Goal: Task Accomplishment & Management: Use online tool/utility

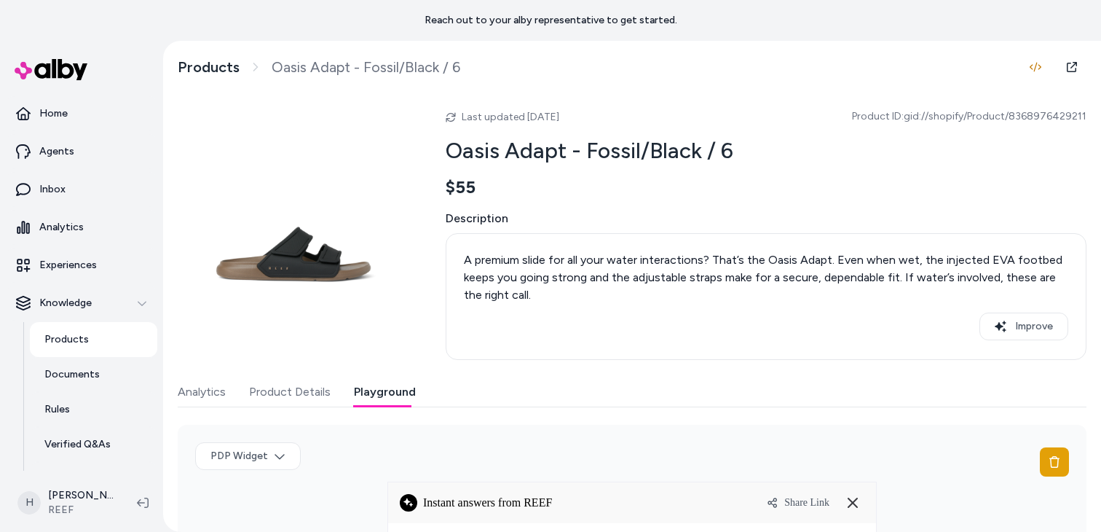
scroll to position [457, 0]
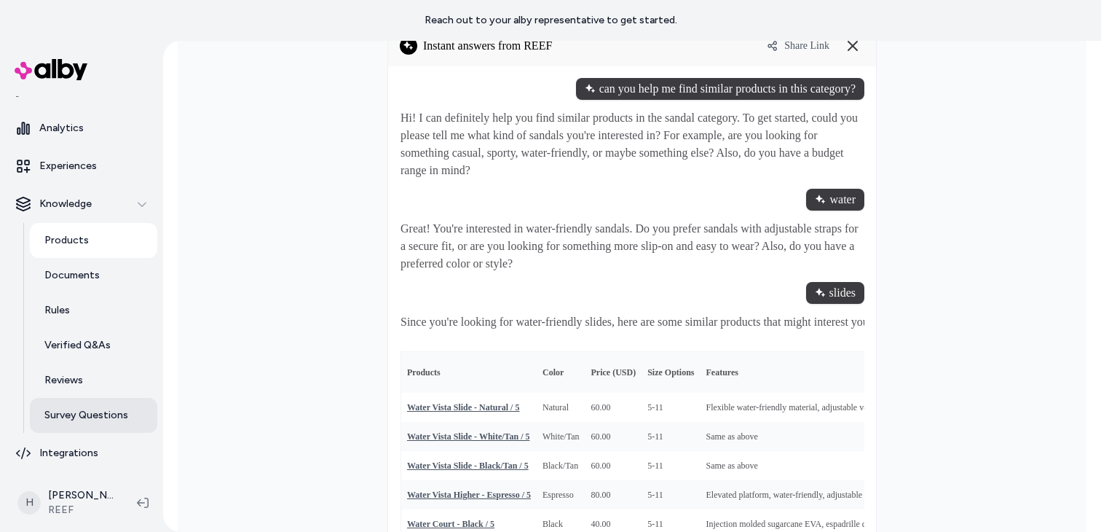
click at [93, 417] on p "Survey Questions" at bounding box center [86, 415] width 84 height 15
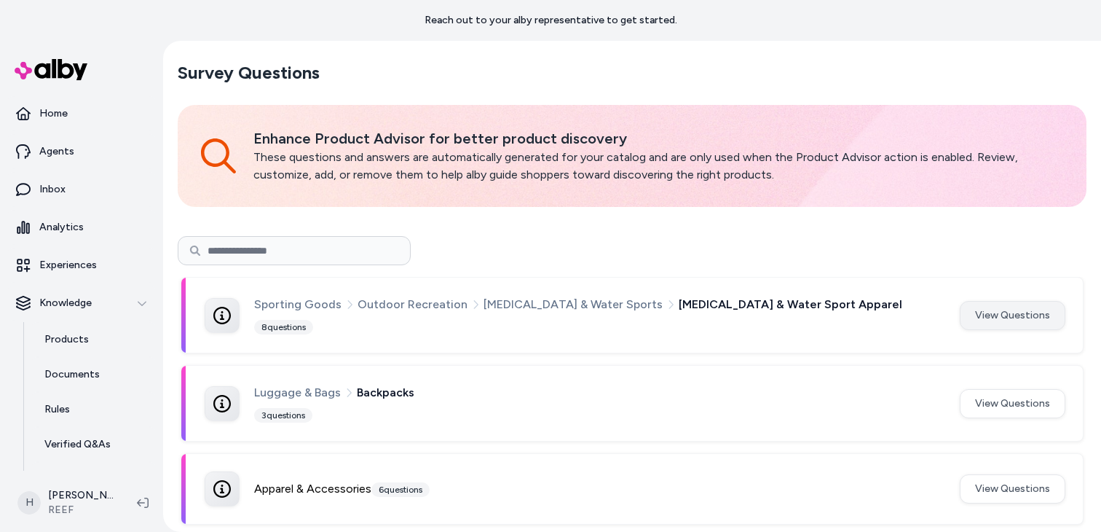
click at [1026, 308] on button "View Questions" at bounding box center [1013, 315] width 106 height 29
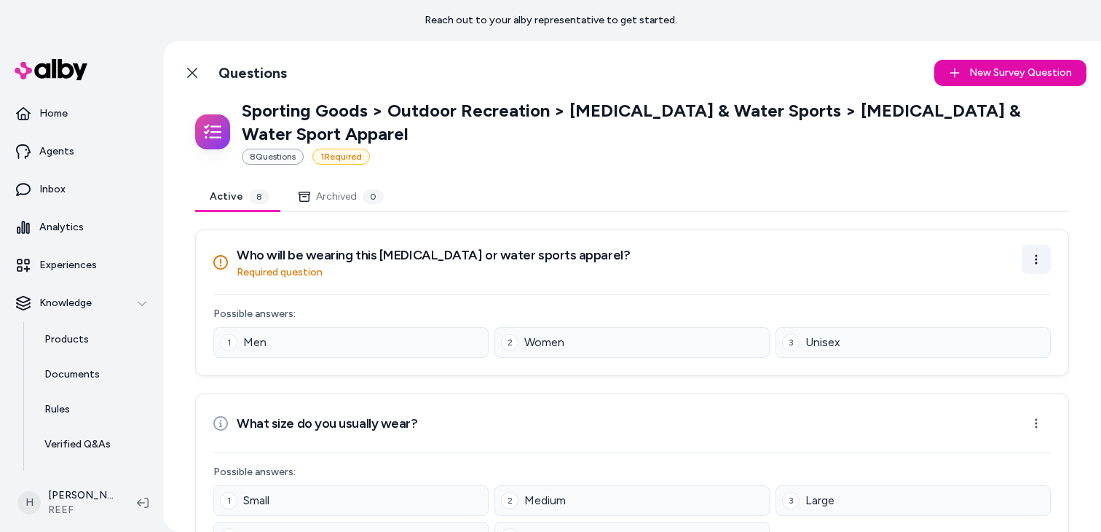
click at [1042, 232] on html "Reach out to your alby representative to get started. Home Agents Inbox Analyti…" at bounding box center [550, 266] width 1101 height 532
click at [966, 205] on html "Reach out to your alby representative to get started. Home Agents Inbox Analyti…" at bounding box center [550, 266] width 1101 height 532
click at [1039, 235] on html "Reach out to your alby representative to get started. Home Agents Inbox Analyti…" at bounding box center [550, 266] width 1101 height 532
click at [934, 207] on html "Reach out to your alby representative to get started. Home Agents Inbox Analyti…" at bounding box center [550, 266] width 1101 height 532
click at [82, 266] on p "Experiences" at bounding box center [68, 265] width 58 height 15
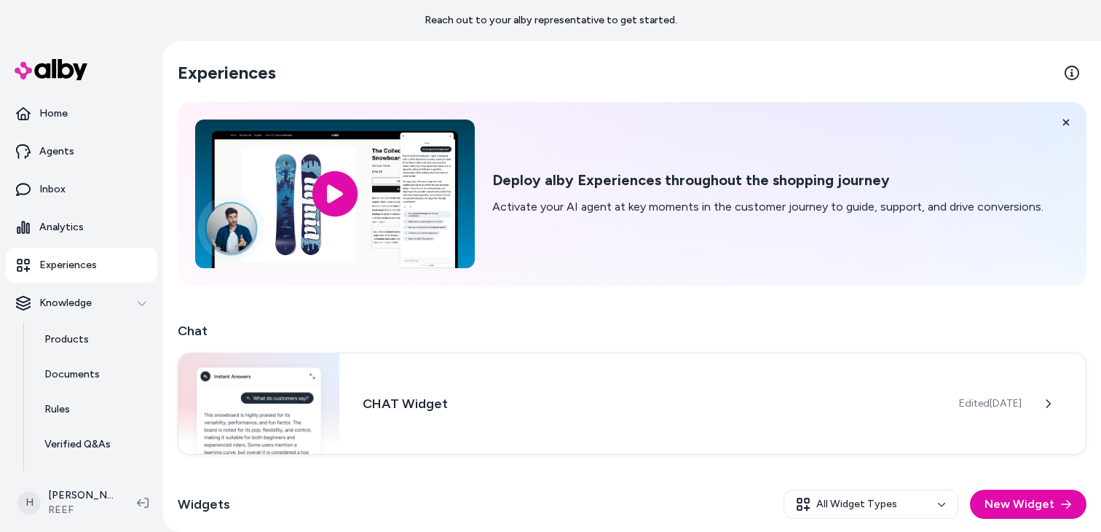
scroll to position [186, 0]
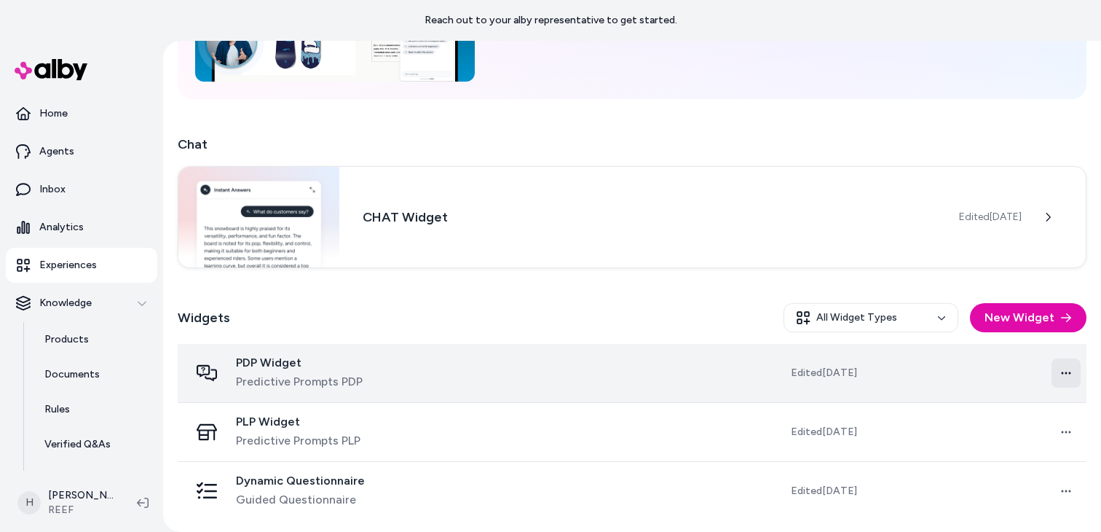
click at [1069, 378] on html "Reach out to your alby representative to get started. Home Agents Inbox Analyti…" at bounding box center [550, 266] width 1101 height 532
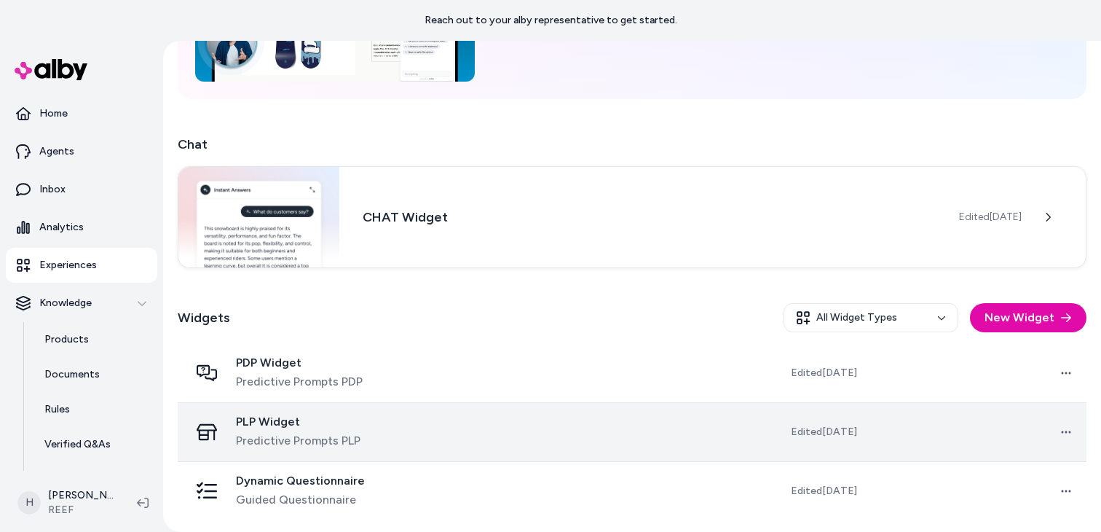
click at [1041, 407] on td "Open menu" at bounding box center [978, 431] width 218 height 59
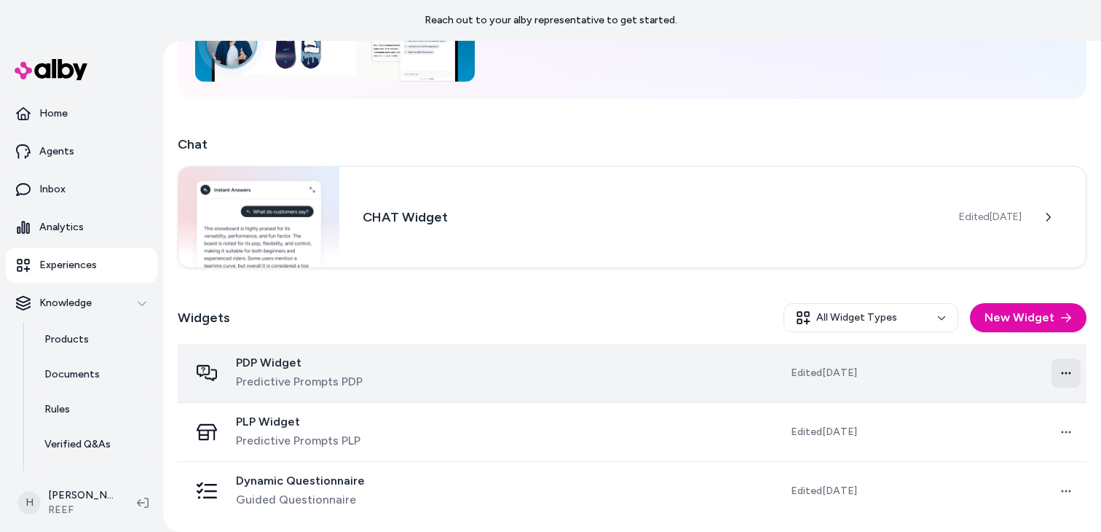
click at [1060, 372] on html "Reach out to your alby representative to get started. Home Agents Inbox Analyti…" at bounding box center [550, 266] width 1101 height 532
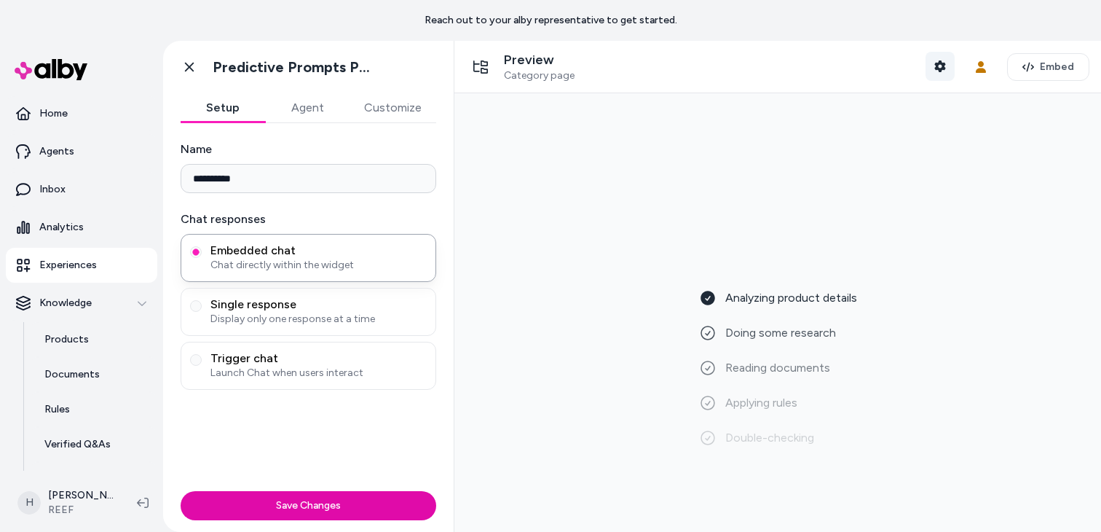
click at [946, 76] on button "Shopper Context" at bounding box center [940, 66] width 29 height 29
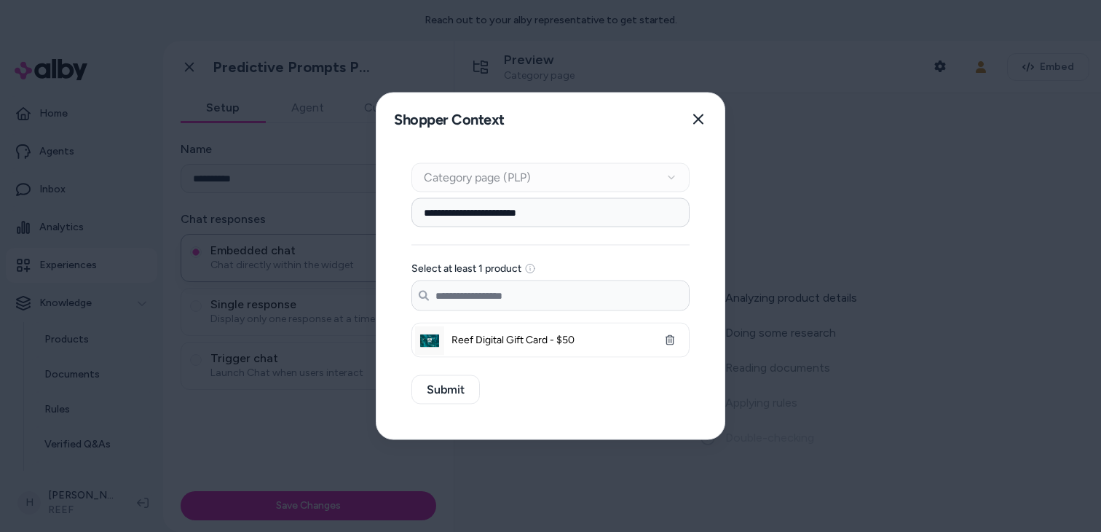
click at [722, 120] on div "Shopper Context Pick a shopper context to use for previewing this widget. Close" at bounding box center [551, 119] width 348 height 52
click at [694, 120] on icon "button" at bounding box center [699, 120] width 12 height 12
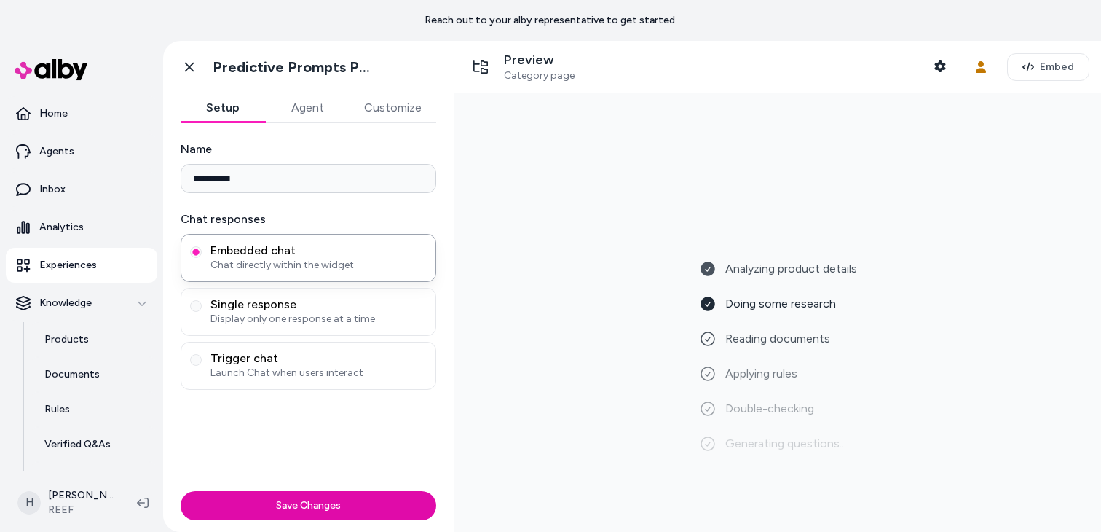
click at [319, 119] on button "Agent" at bounding box center [307, 107] width 85 height 29
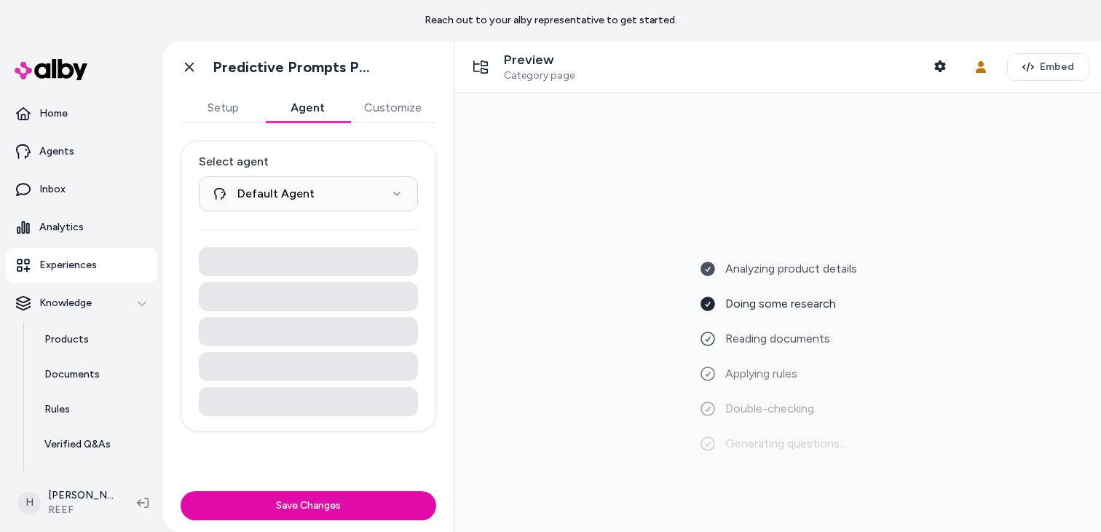
click at [401, 93] on button "Customize" at bounding box center [393, 107] width 87 height 29
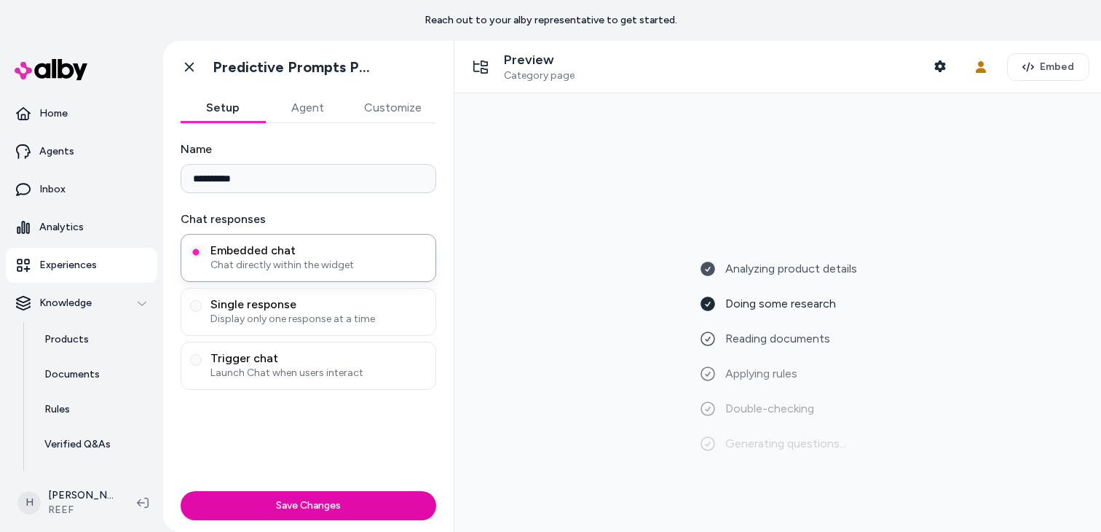
click at [206, 112] on button "Setup" at bounding box center [223, 107] width 85 height 29
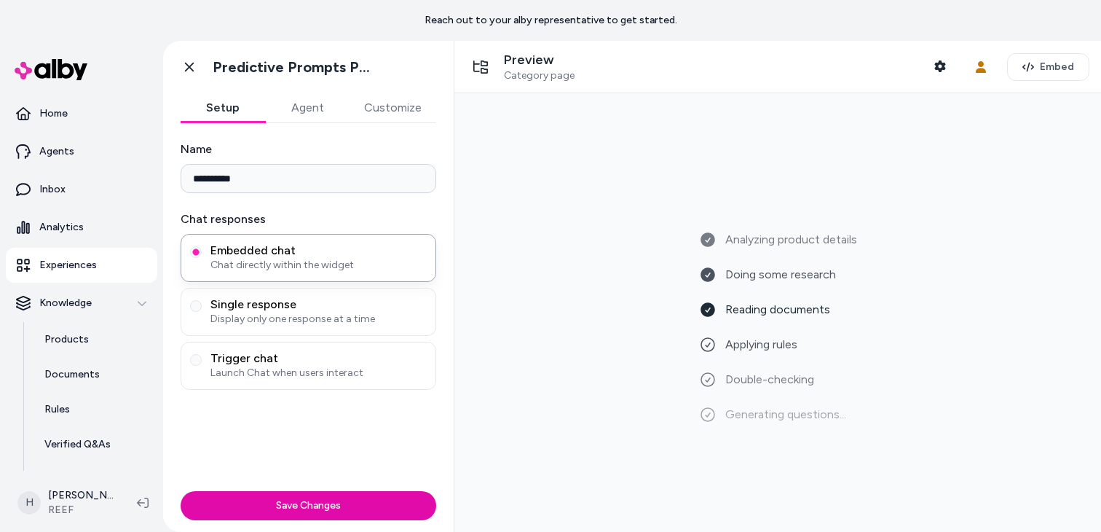
click at [93, 270] on p "Experiences" at bounding box center [68, 265] width 58 height 15
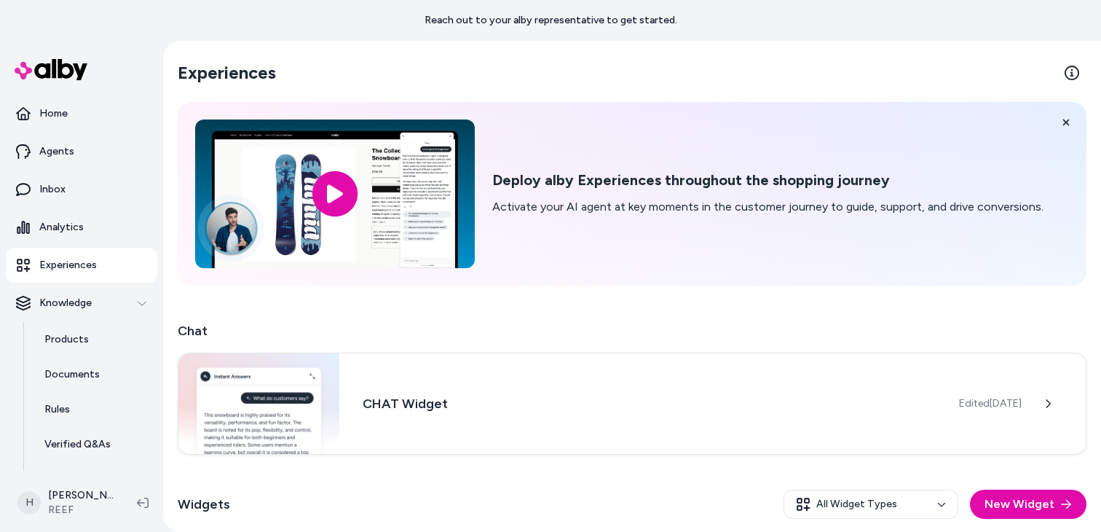
scroll to position [186, 0]
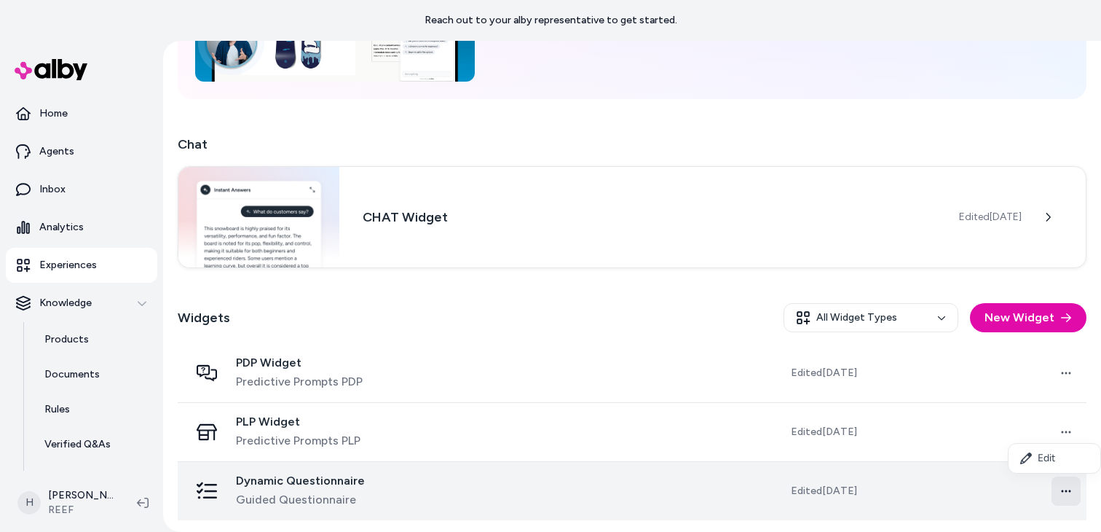
click at [1071, 492] on html "Reach out to your alby representative to get started. Home Agents Inbox Analyti…" at bounding box center [550, 266] width 1101 height 532
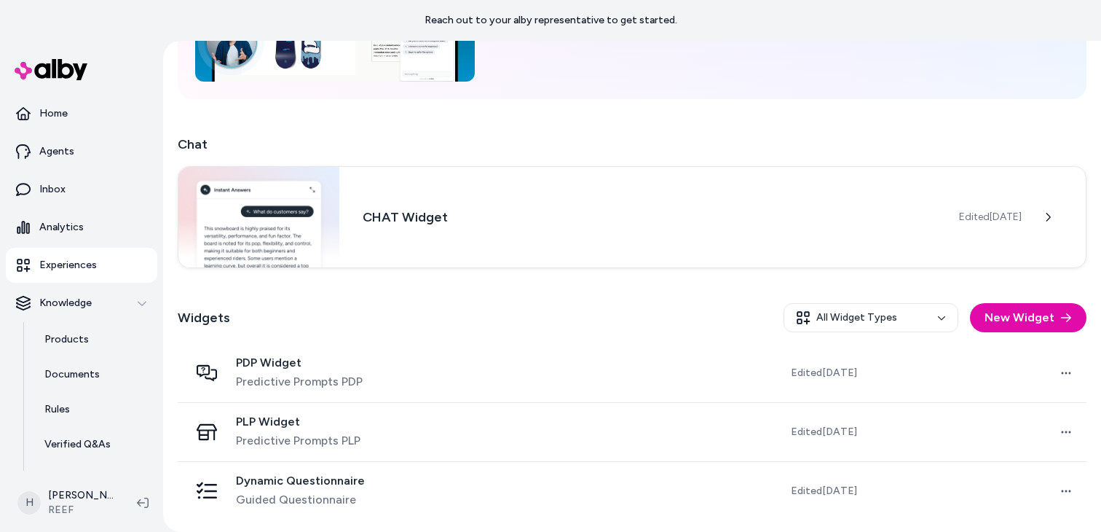
click at [659, 296] on div "Widgets All Widget Types New Widget" at bounding box center [632, 317] width 909 height 52
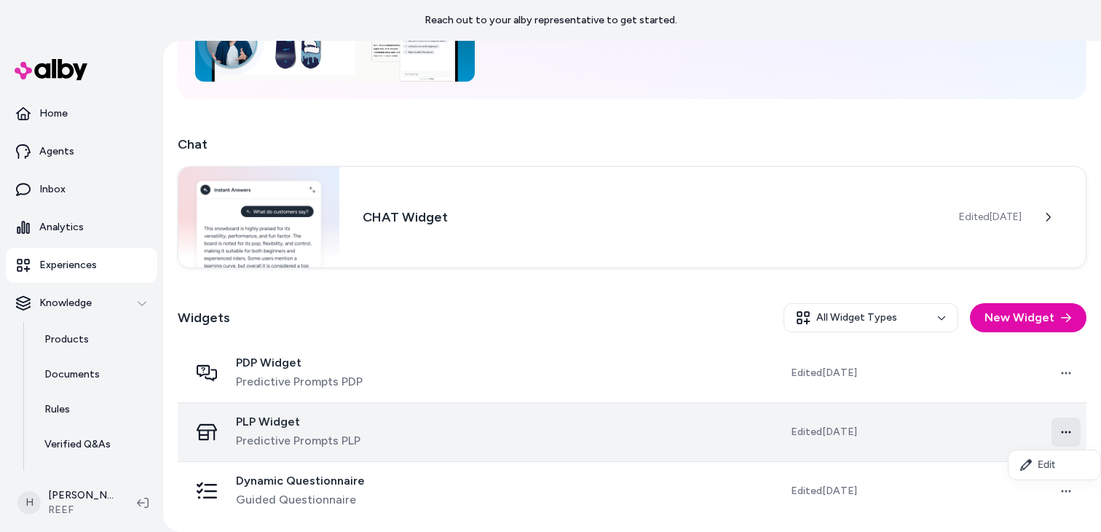
click at [1071, 433] on html "Reach out to your alby representative to get started. Home Agents Inbox Analyti…" at bounding box center [550, 266] width 1101 height 532
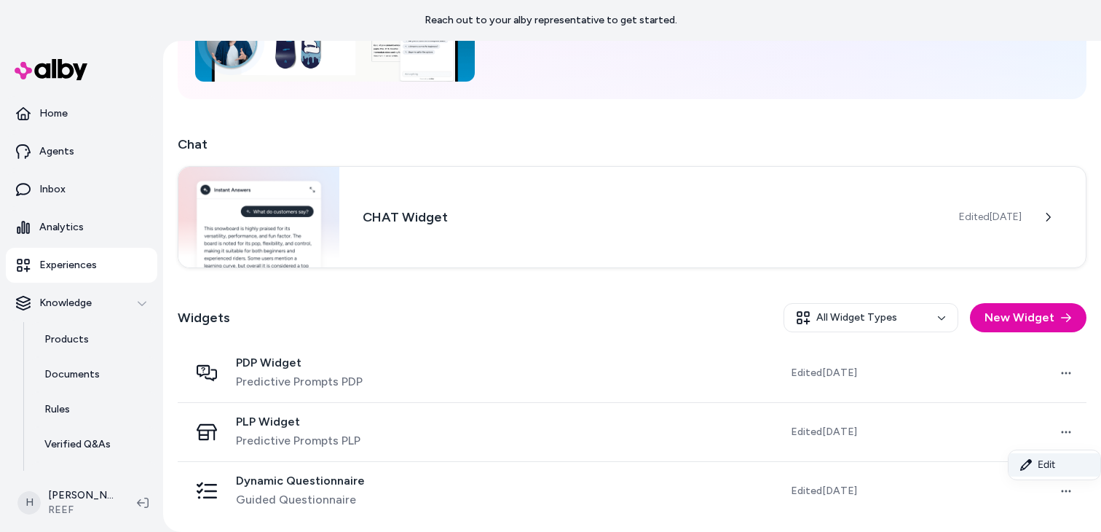
click at [1055, 455] on link "Edit" at bounding box center [1055, 464] width 92 height 23
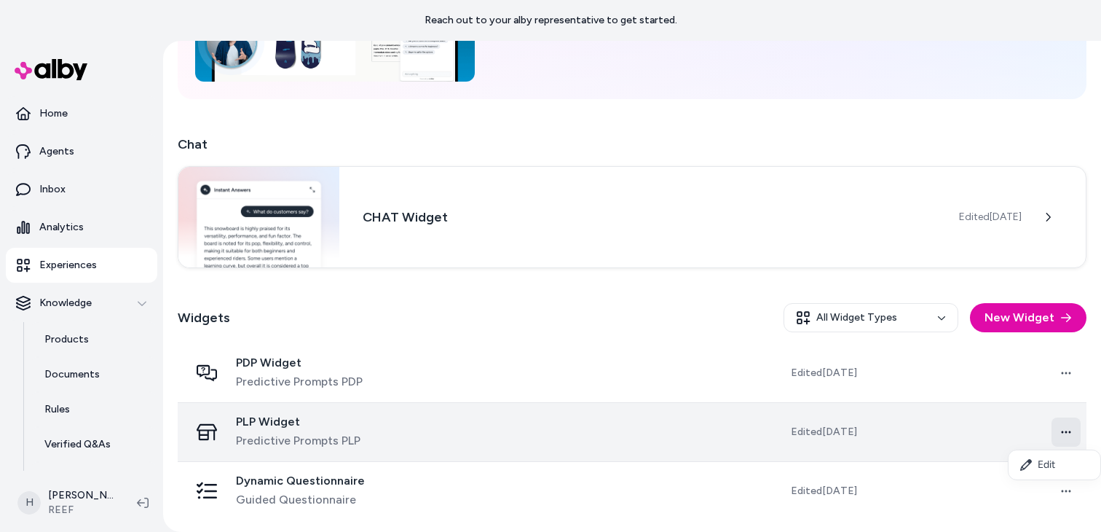
click at [1071, 433] on html "Reach out to your alby representative to get started. Home Agents Inbox Analyti…" at bounding box center [550, 266] width 1101 height 532
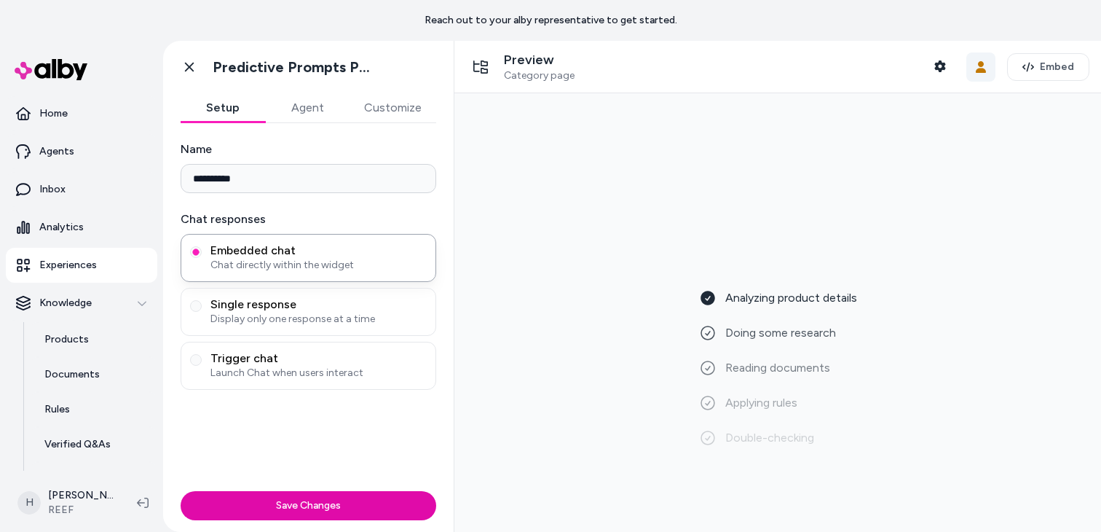
click at [979, 66] on icon "button" at bounding box center [981, 67] width 12 height 12
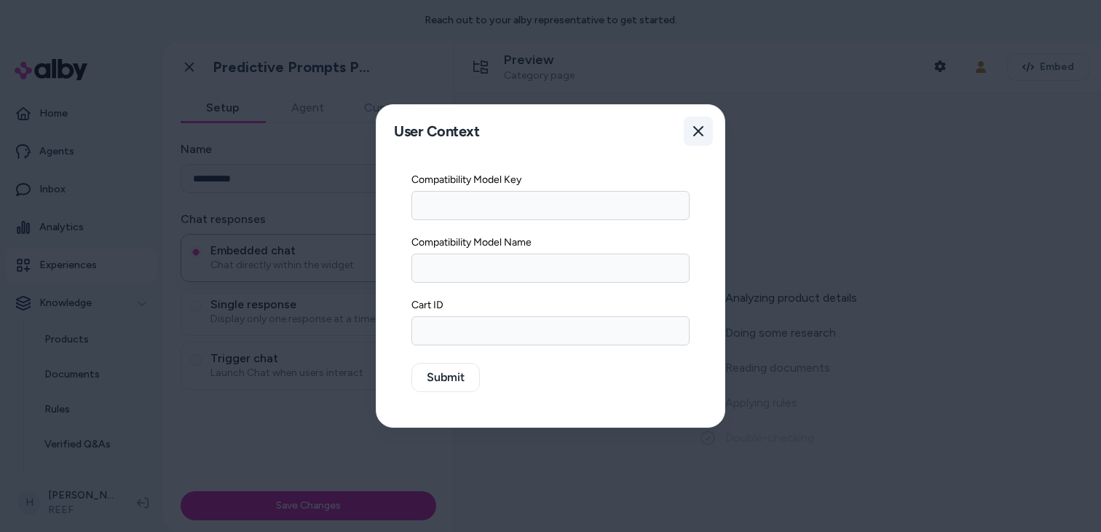
click at [703, 131] on icon "button" at bounding box center [699, 131] width 12 height 12
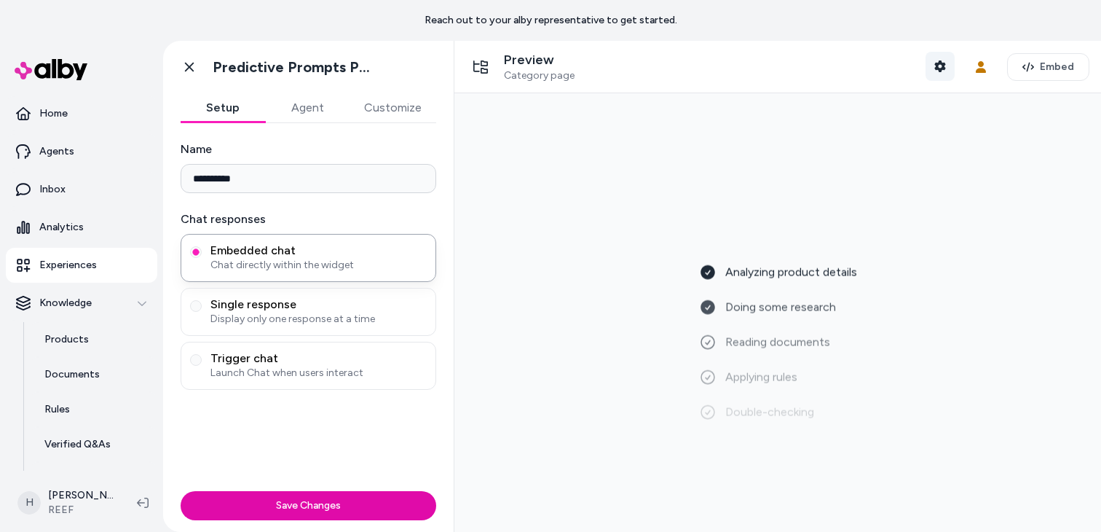
click at [939, 63] on icon "button" at bounding box center [940, 66] width 11 height 12
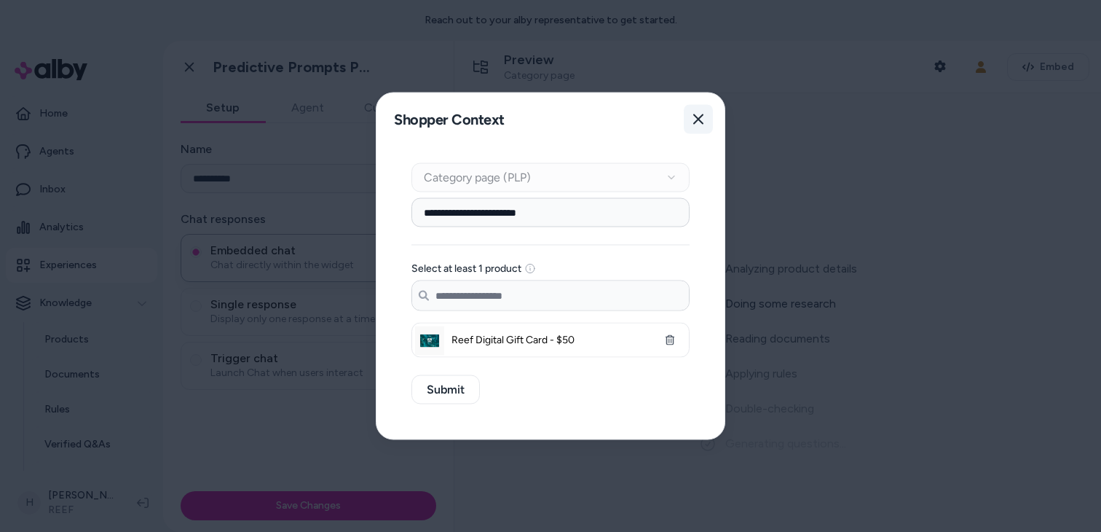
click at [698, 119] on icon "button" at bounding box center [698, 119] width 10 height 10
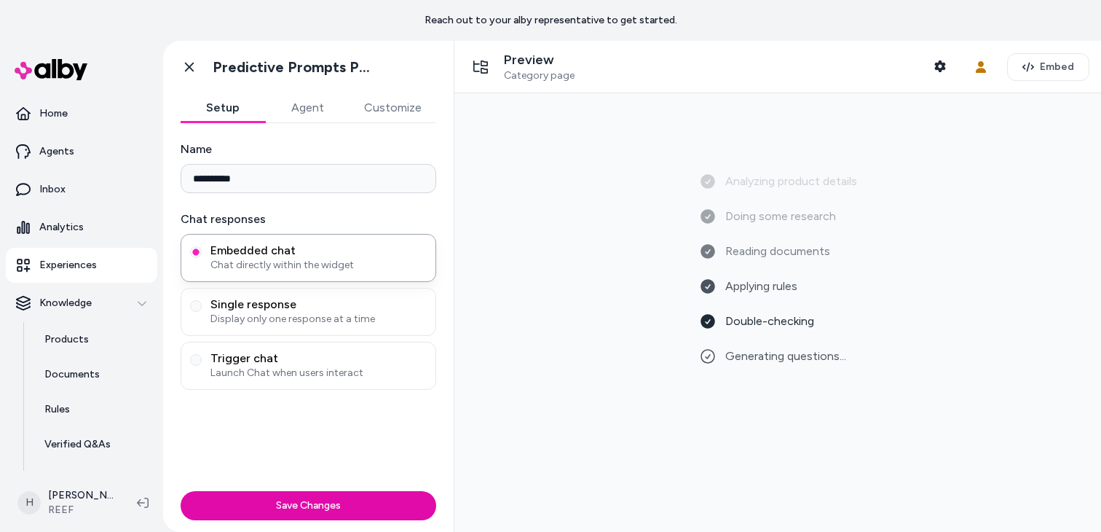
click at [324, 107] on button "Agent" at bounding box center [307, 107] width 85 height 29
click at [232, 96] on button "Setup" at bounding box center [223, 107] width 85 height 29
click at [943, 69] on icon "button" at bounding box center [940, 66] width 11 height 12
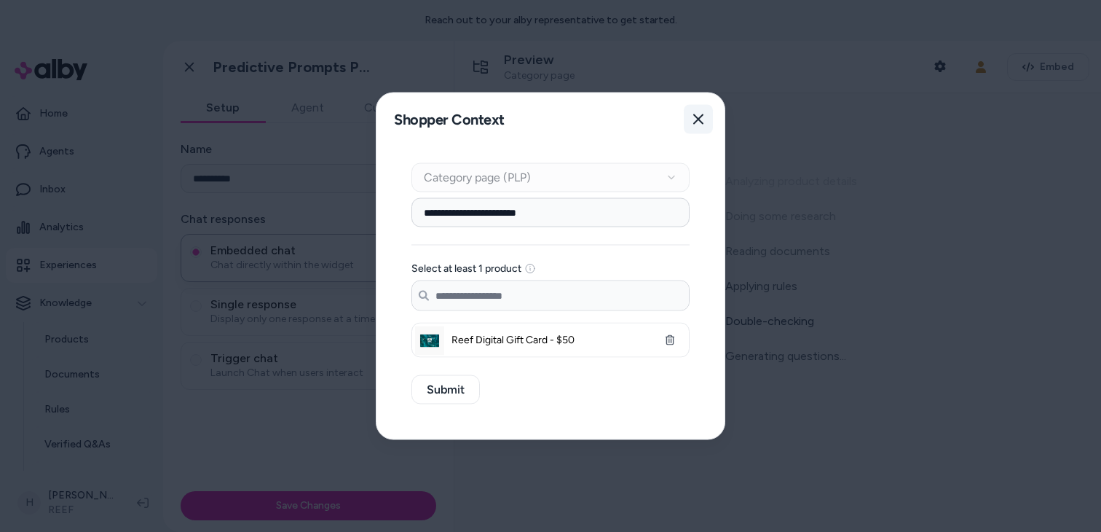
click at [707, 113] on button "Close" at bounding box center [698, 119] width 29 height 29
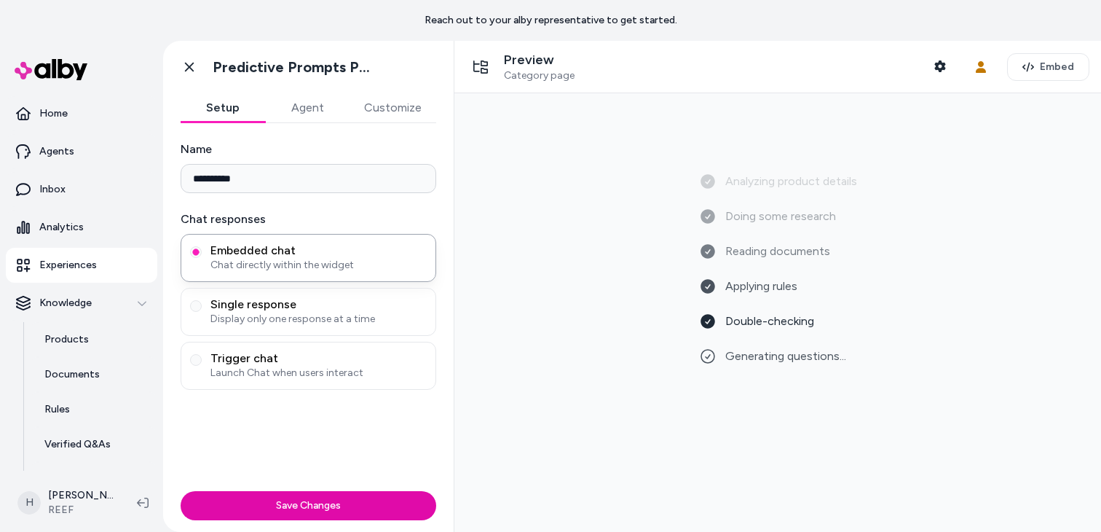
click at [109, 270] on link "Experiences" at bounding box center [82, 265] width 152 height 35
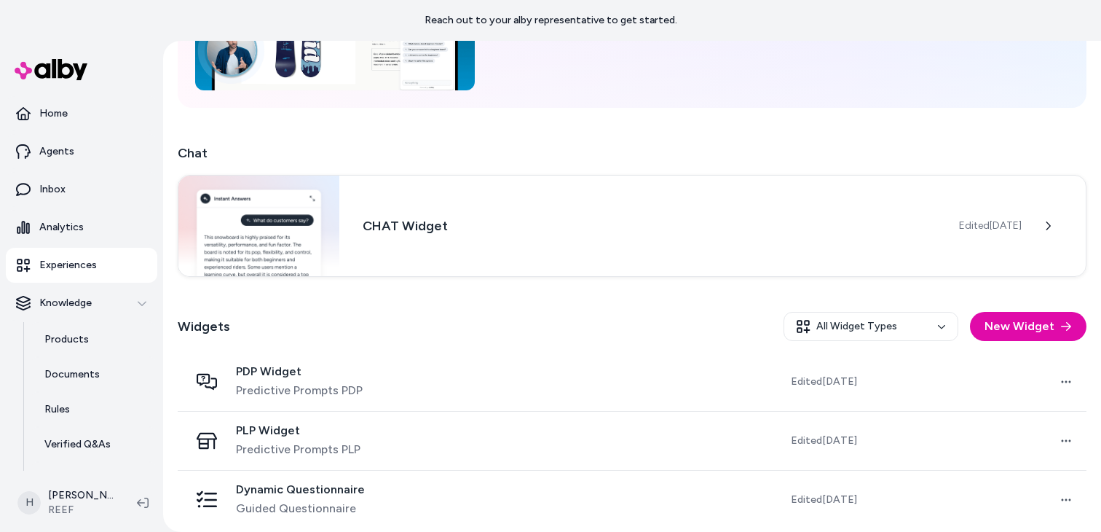
scroll to position [186, 0]
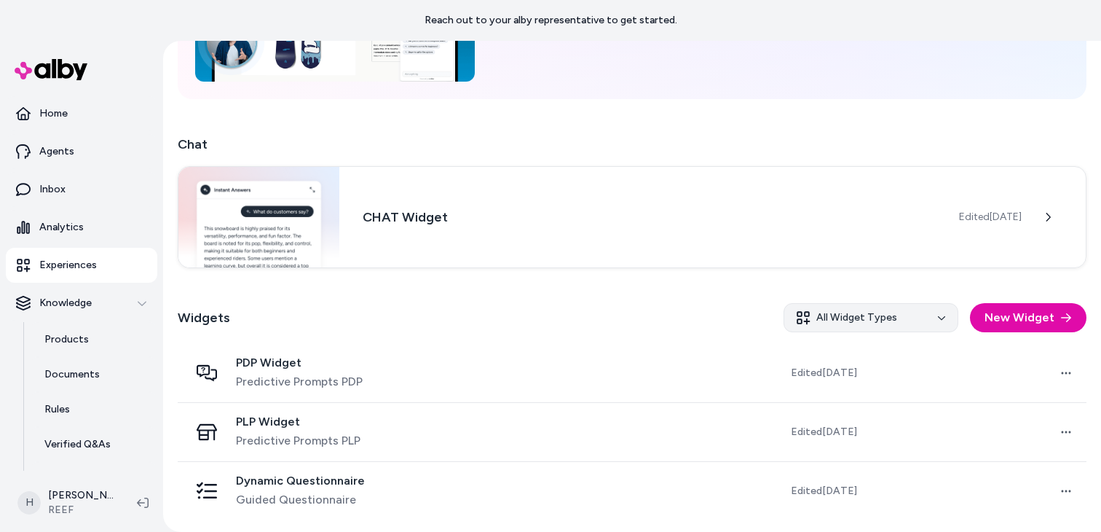
click at [900, 323] on html "Reach out to your alby representative to get started. Home Agents Inbox Analyti…" at bounding box center [550, 266] width 1101 height 532
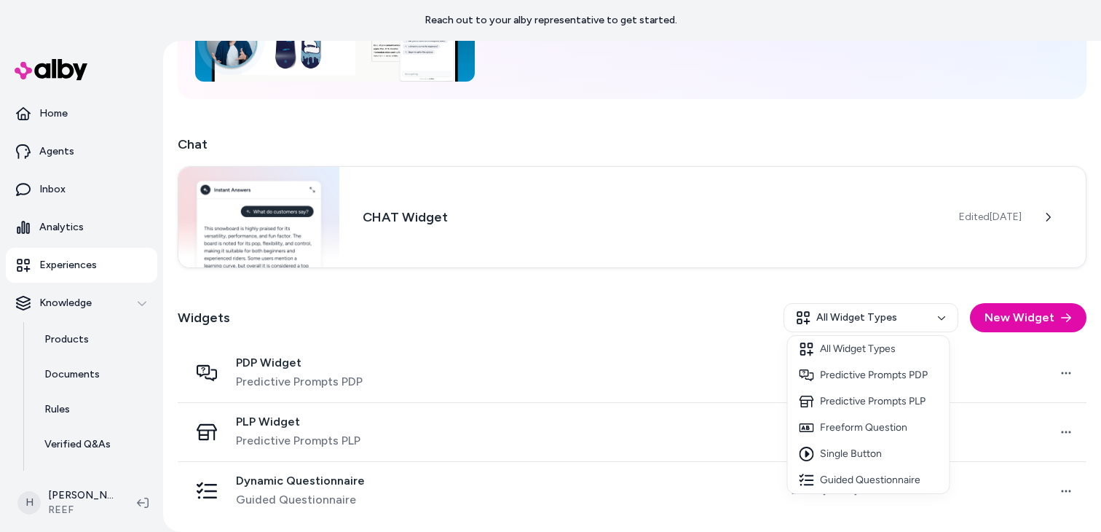
click at [750, 331] on html "Reach out to your alby representative to get started. Home Agents Inbox Analyti…" at bounding box center [550, 266] width 1101 height 532
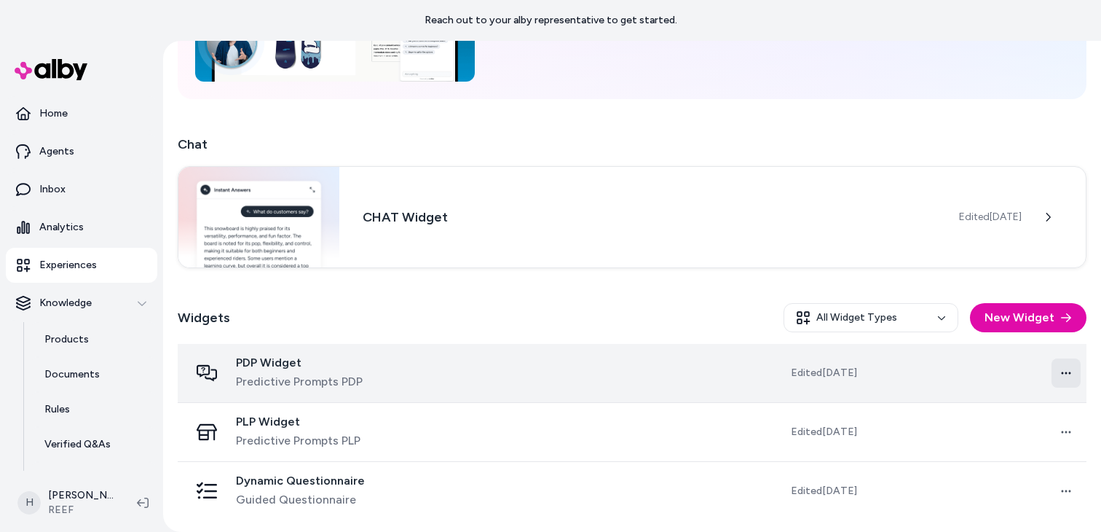
click at [1075, 382] on html "Reach out to your alby representative to get started. Home Agents Inbox Analyti…" at bounding box center [550, 266] width 1101 height 532
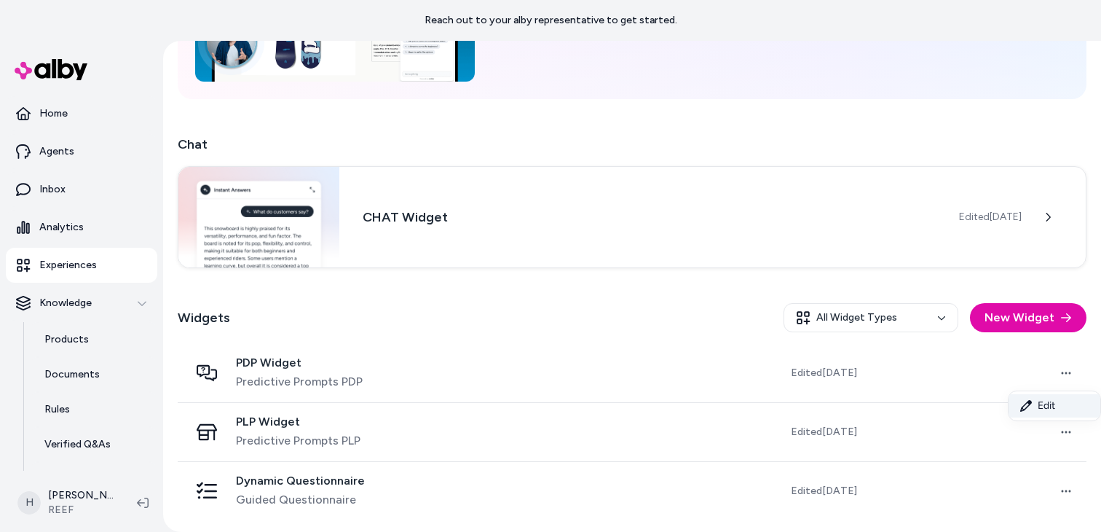
click at [1045, 404] on link "Edit" at bounding box center [1055, 405] width 92 height 23
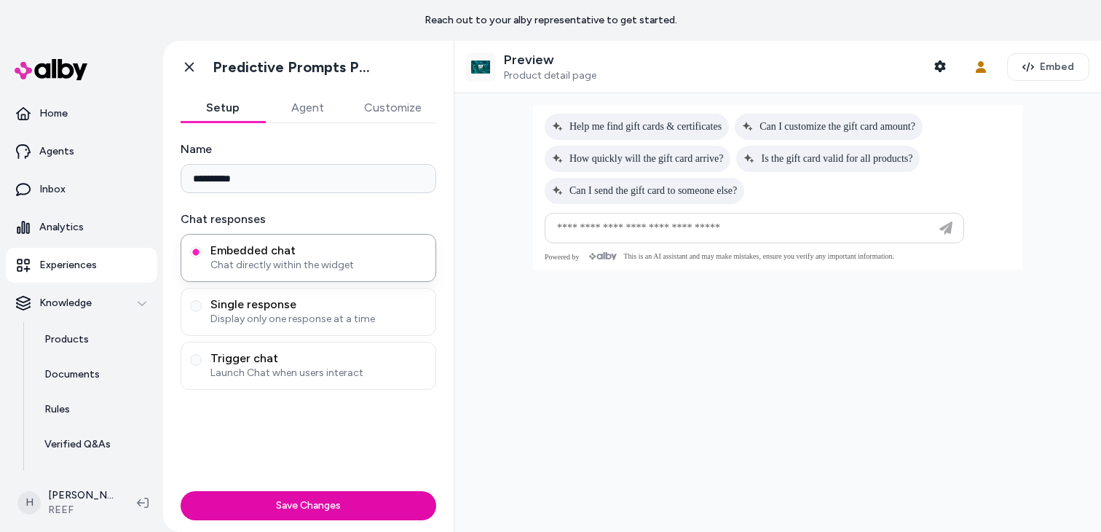
click at [394, 110] on button "Customize" at bounding box center [393, 107] width 87 height 29
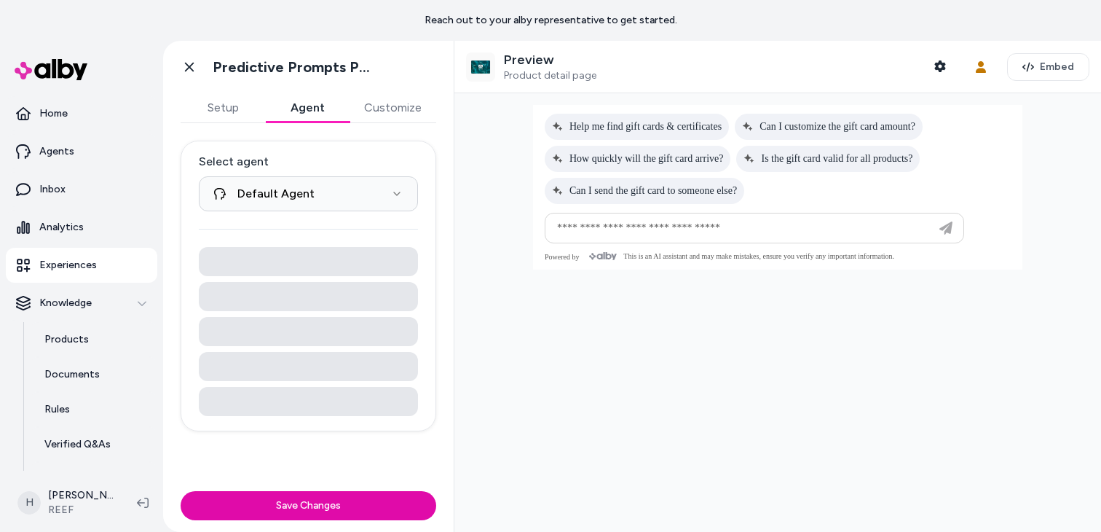
click at [304, 119] on button "Agent" at bounding box center [307, 107] width 85 height 29
click at [227, 106] on button "Setup" at bounding box center [223, 107] width 85 height 29
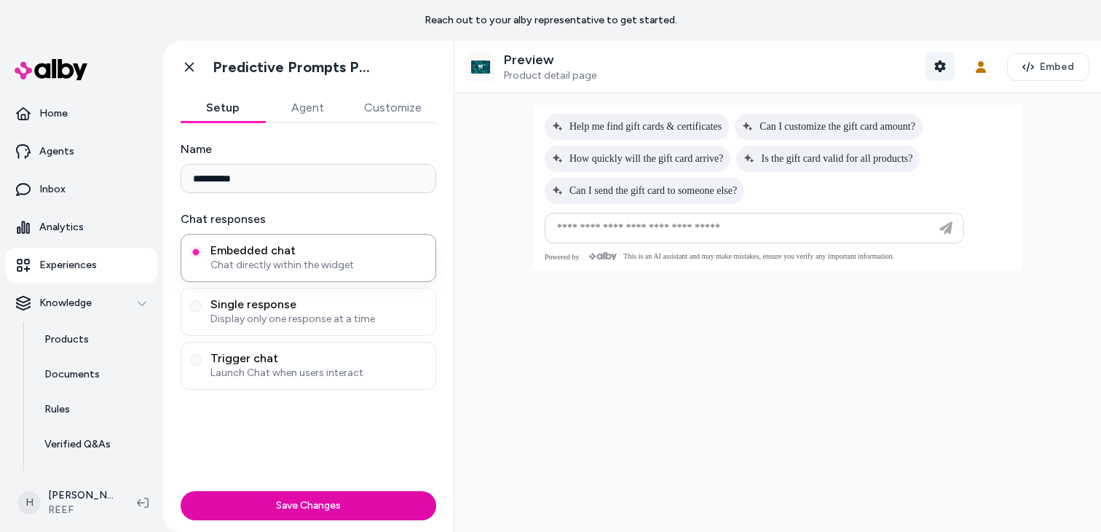
click at [944, 70] on icon "button" at bounding box center [941, 66] width 12 height 12
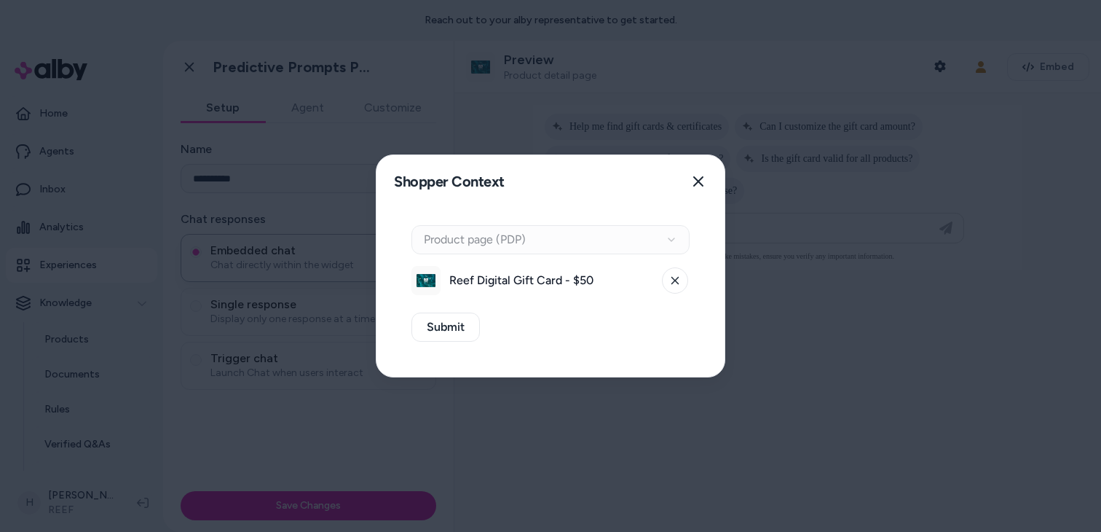
click at [503, 244] on div "Context Type Product page (PDP)" at bounding box center [551, 239] width 278 height 29
click at [694, 180] on icon "button" at bounding box center [699, 182] width 12 height 12
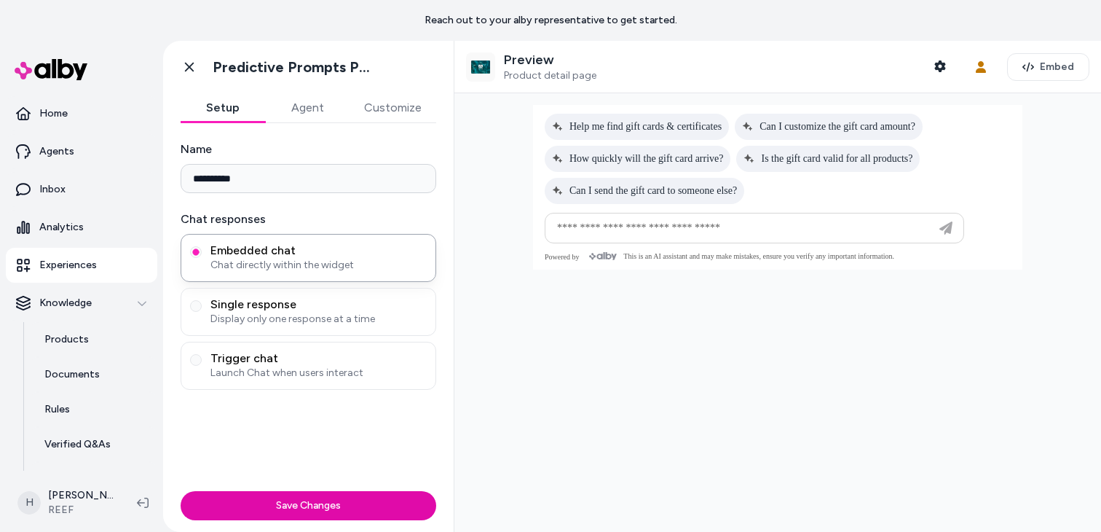
click at [543, 47] on div "Preview Product detail page Shopper Context User Context Embed" at bounding box center [778, 67] width 647 height 52
click at [61, 117] on p "Home" at bounding box center [53, 113] width 28 height 15
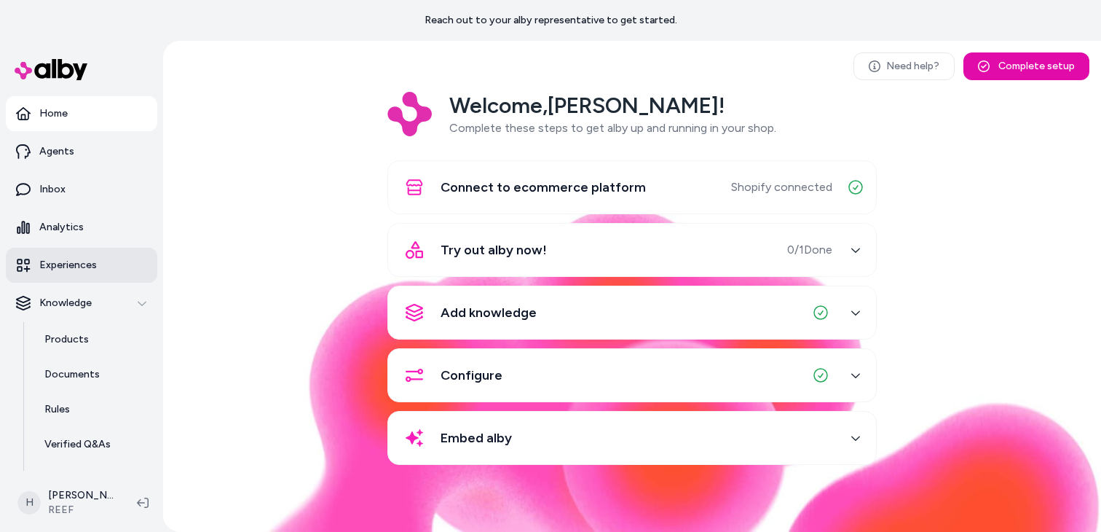
scroll to position [99, 0]
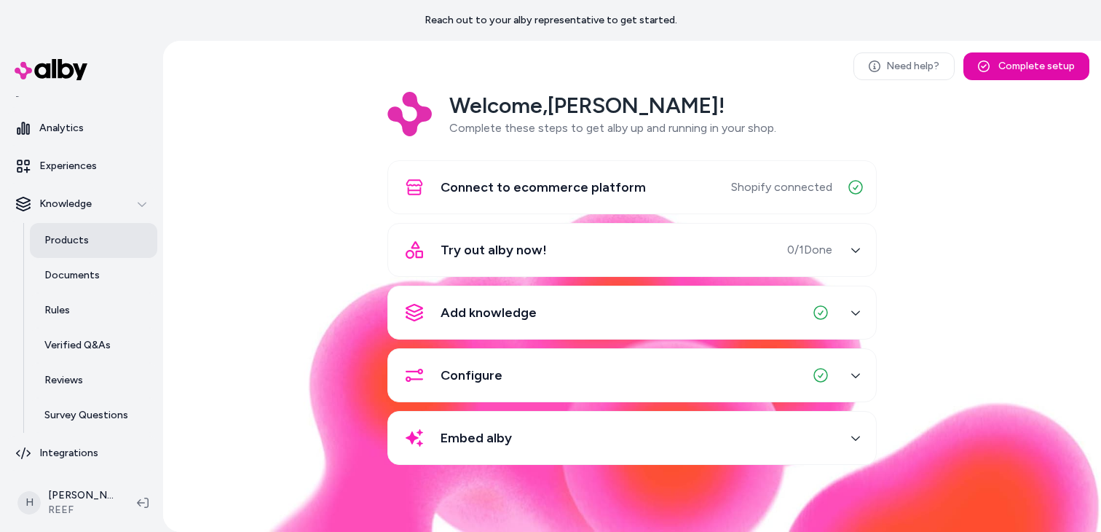
click at [89, 241] on link "Products" at bounding box center [93, 240] width 127 height 35
click at [103, 408] on p "Survey Questions" at bounding box center [86, 415] width 84 height 15
